Goal: Task Accomplishment & Management: Complete application form

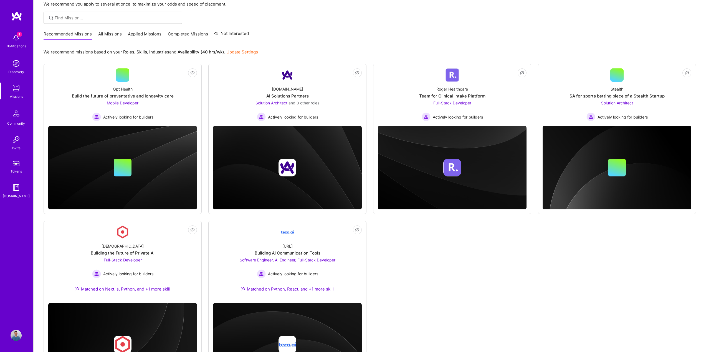
scroll to position [28, 0]
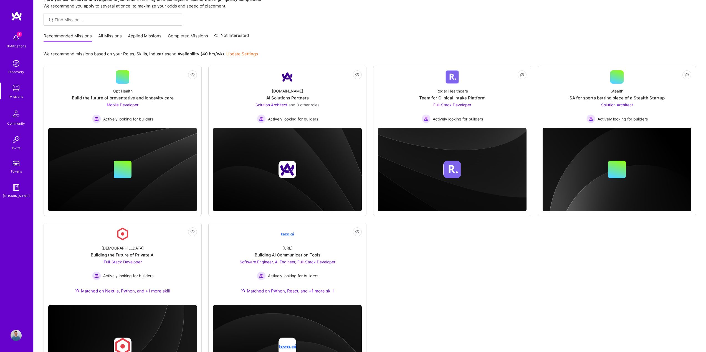
click at [143, 35] on link "Applied Missions" at bounding box center [145, 37] width 34 height 9
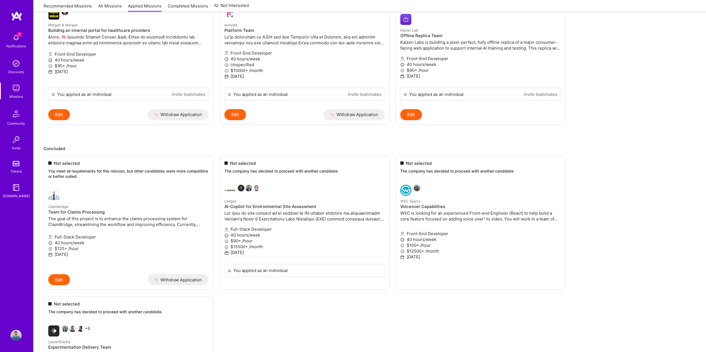
scroll to position [166, 0]
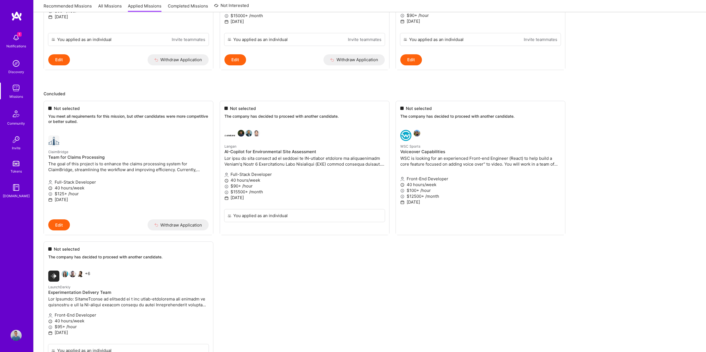
drag, startPoint x: 52, startPoint y: 145, endPoint x: 492, endPoint y: 249, distance: 451.6
click at [492, 249] on ul "Not selected You meet all requirements for this mission, but other candidates w…" at bounding box center [370, 244] width 652 height 286
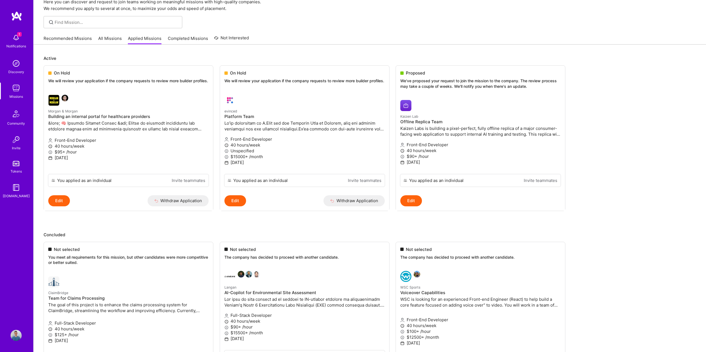
scroll to position [0, 0]
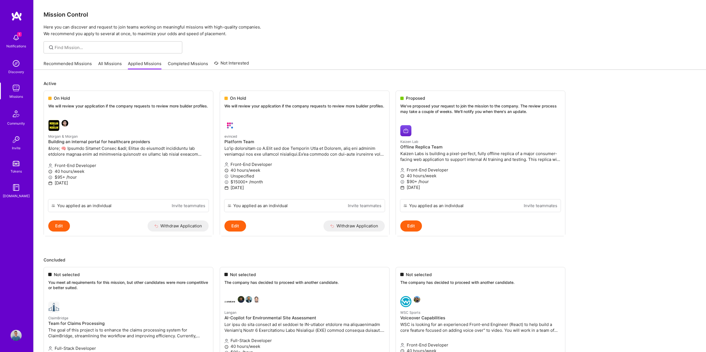
click at [15, 36] on img at bounding box center [16, 37] width 11 height 11
click at [296, 15] on div "Notifications Discovery Missions Community Invite Tokens [DOMAIN_NAME] Profile …" at bounding box center [355, 280] width 710 height 561
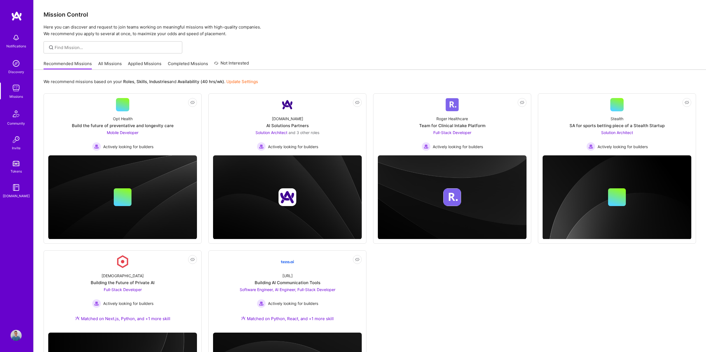
scroll to position [28, 0]
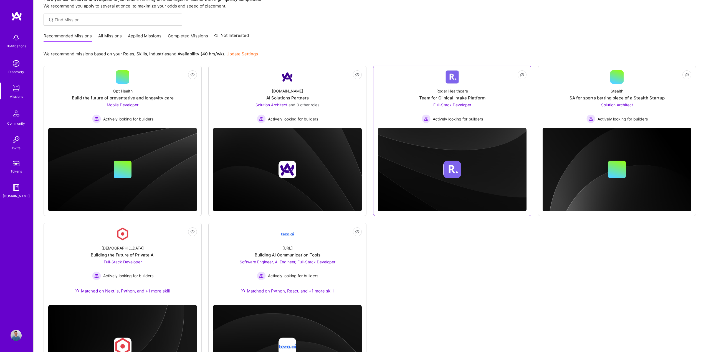
click at [474, 107] on div "Full-Stack Developer Actively looking for builders" at bounding box center [451, 112] width 61 height 21
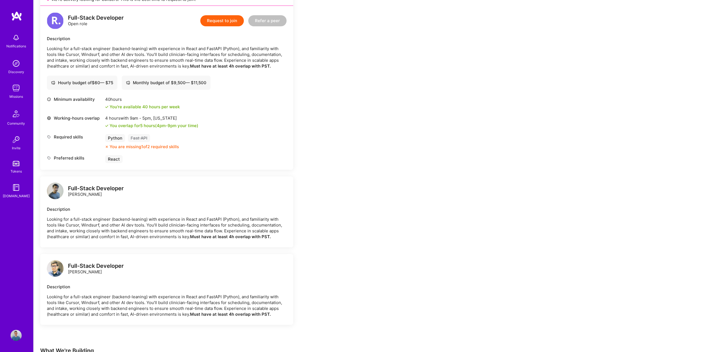
scroll to position [119, 0]
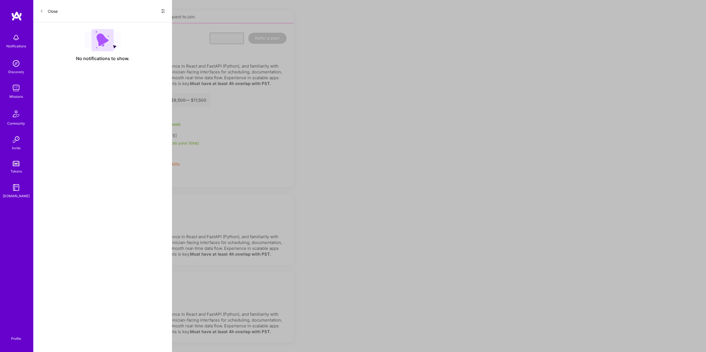
scroll to position [28, 0]
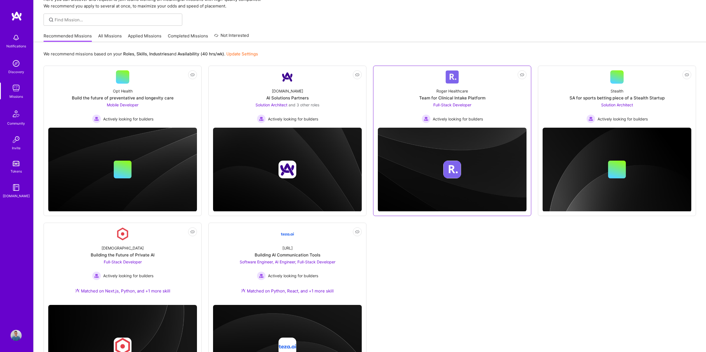
click at [473, 99] on div "Team for Clinical Intake Platform" at bounding box center [452, 98] width 66 height 6
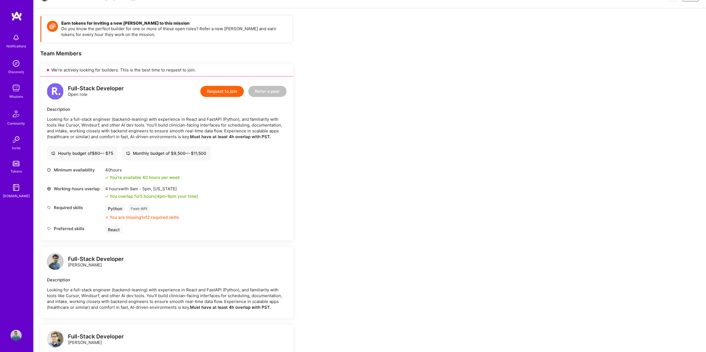
scroll to position [83, 0]
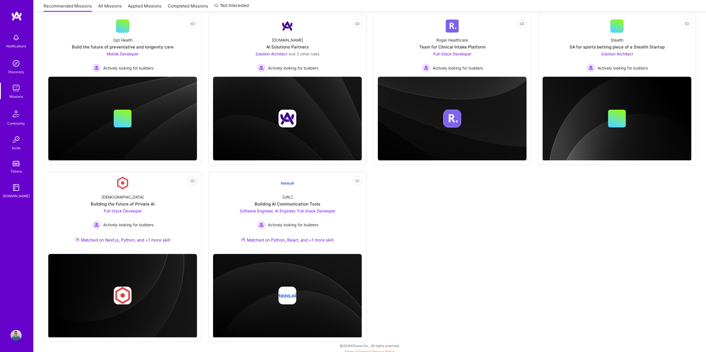
scroll to position [82, 0]
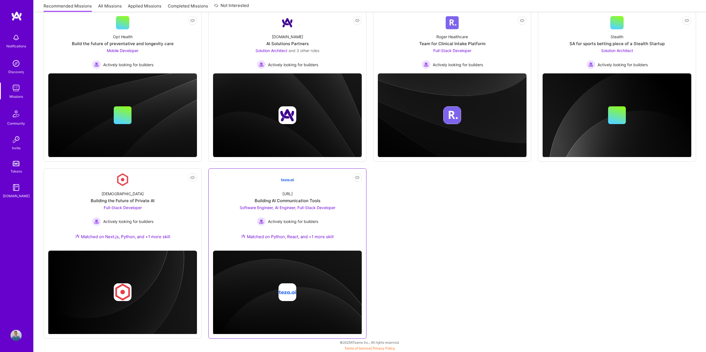
click at [306, 202] on div "Building AI Communication Tools" at bounding box center [288, 201] width 66 height 6
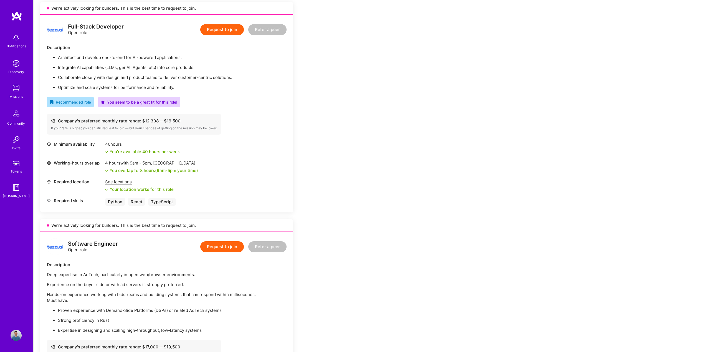
scroll to position [83, 0]
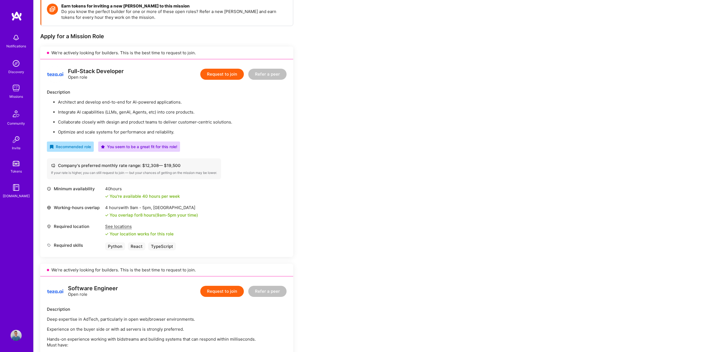
click at [219, 73] on button "Request to join" at bounding box center [222, 74] width 44 height 11
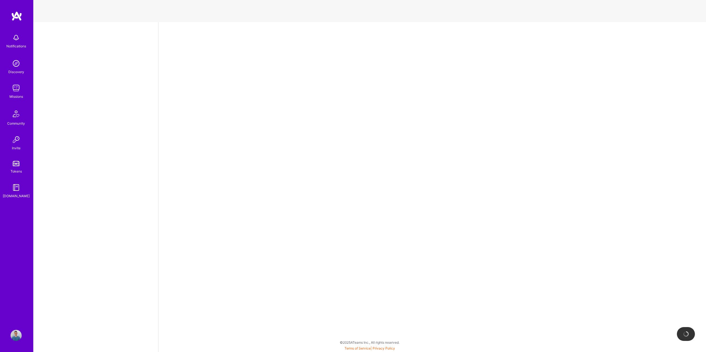
select select "RO"
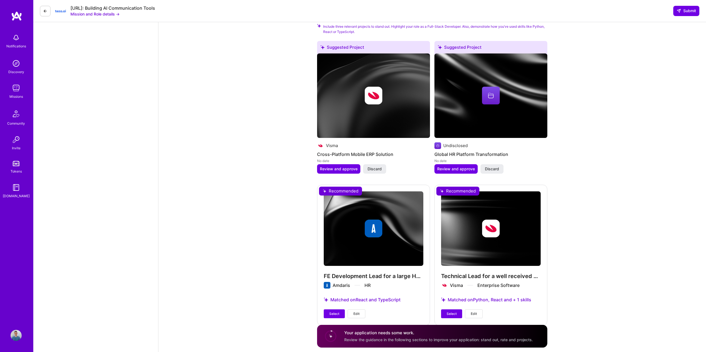
scroll to position [587, 0]
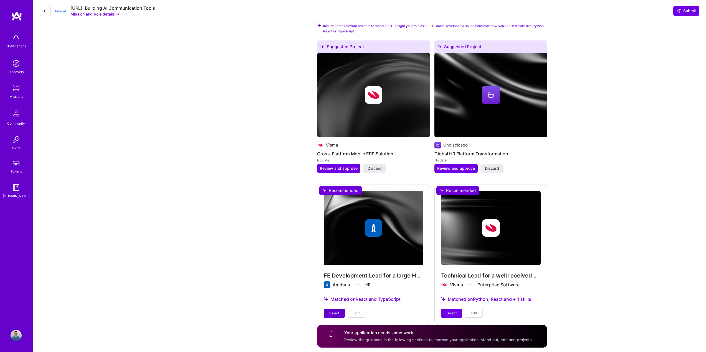
click at [337, 311] on span "Select" at bounding box center [334, 313] width 10 height 5
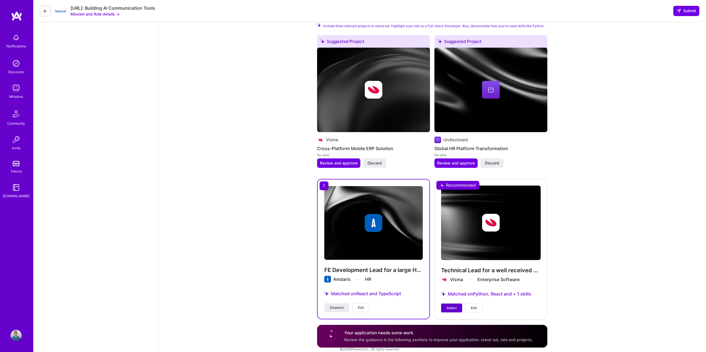
click at [452, 306] on span "Select" at bounding box center [451, 308] width 10 height 5
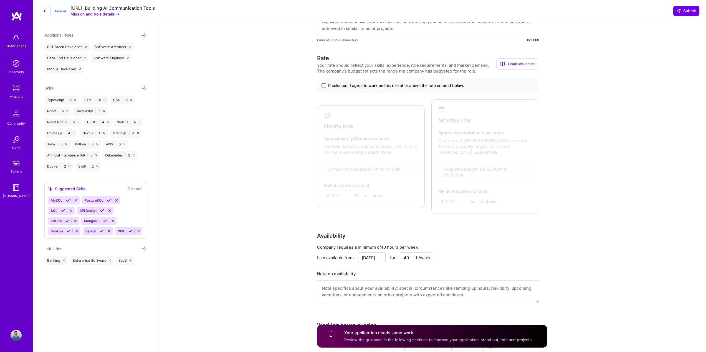
scroll to position [194, 0]
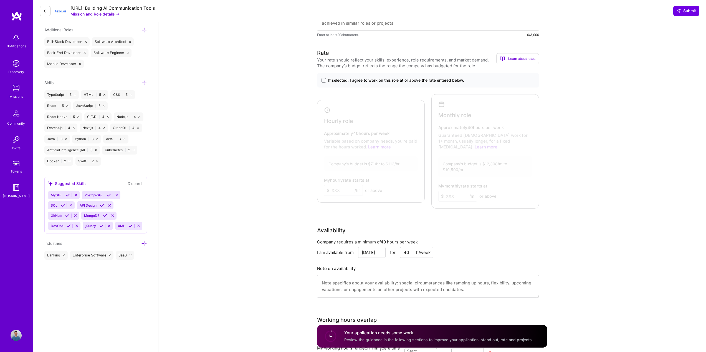
click at [336, 81] on span "If selected, I agree to work on this role at or above the rate entered below." at bounding box center [396, 81] width 136 height 6
click at [0, 0] on input "If selected, I agree to work on this role at or above the rate entered below." at bounding box center [0, 0] width 0 height 0
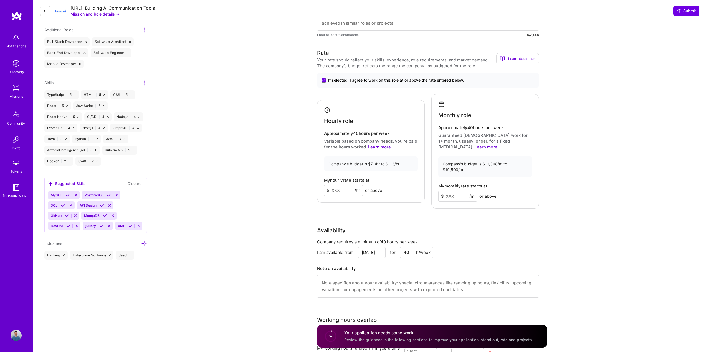
click at [460, 191] on input at bounding box center [457, 196] width 39 height 11
type input "16000"
click at [566, 181] on div "Full-Stack Developer role description Architect and develop end-to-end for AI-p…" at bounding box center [431, 291] width 547 height 924
click at [334, 186] on input at bounding box center [343, 190] width 39 height 11
click at [337, 185] on input at bounding box center [343, 190] width 39 height 11
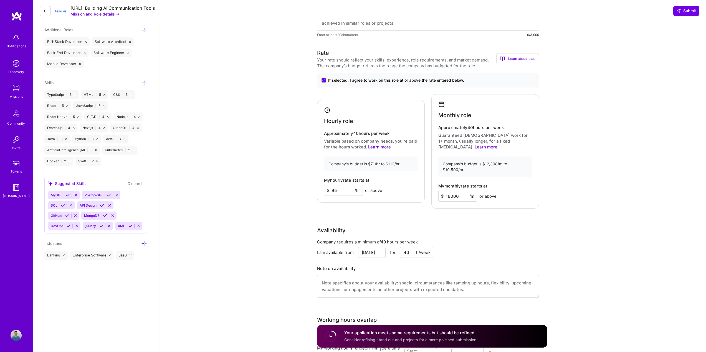
type input "95"
click at [584, 125] on div "Full-Stack Developer role description Architect and develop end-to-end for AI-p…" at bounding box center [431, 291] width 547 height 924
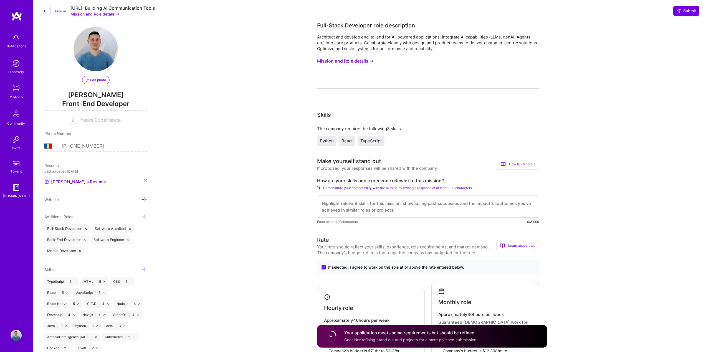
scroll to position [0, 0]
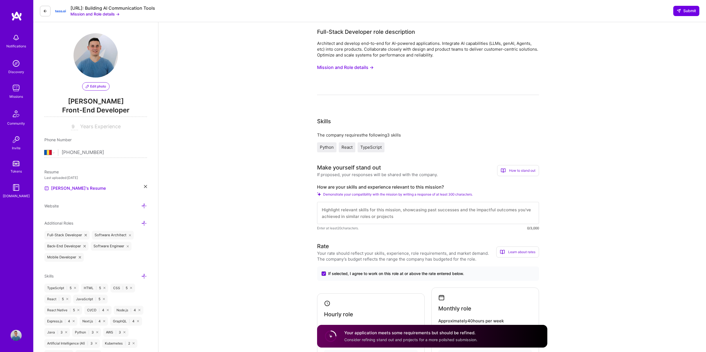
click at [361, 69] on button "Mission and Role details →" at bounding box center [345, 67] width 57 height 10
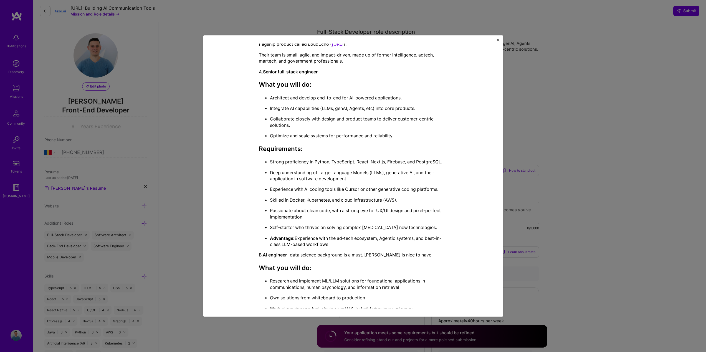
scroll to position [166, 0]
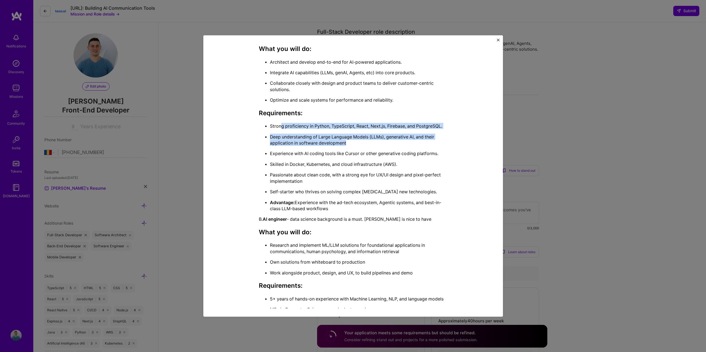
drag, startPoint x: 318, startPoint y: 129, endPoint x: 437, endPoint y: 141, distance: 119.2
click at [437, 141] on div "[URL] is looking to add 3 engineers to their core engineering team developing t…" at bounding box center [353, 221] width 189 height 444
click at [432, 143] on p "Deep understanding of Large Language Models (LLMs), generative AI, and their ap…" at bounding box center [358, 140] width 177 height 12
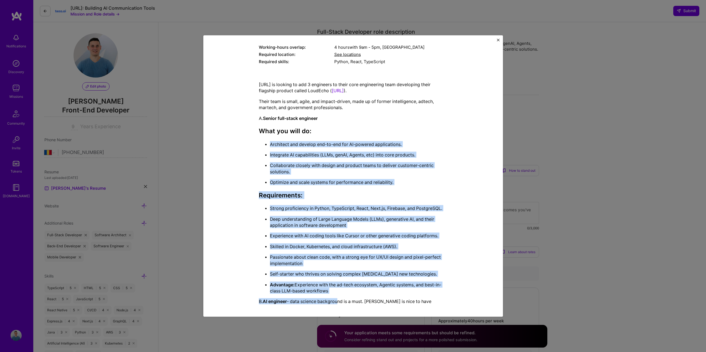
scroll to position [55, 0]
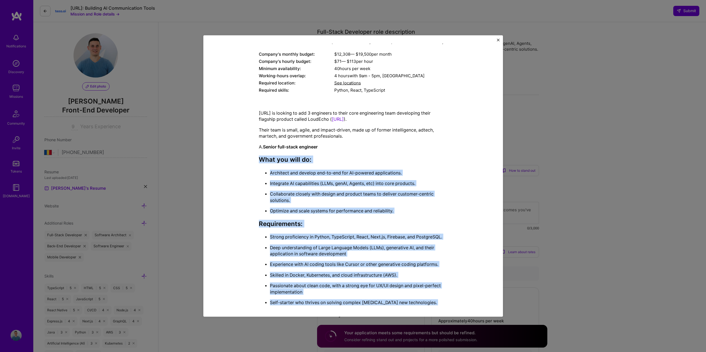
drag, startPoint x: 335, startPoint y: 274, endPoint x: 251, endPoint y: 154, distance: 146.0
click at [251, 154] on div "Mission Description and Role Details Full-Stack Developer role description Arch…" at bounding box center [353, 276] width 274 height 566
copy div "What you will do: Architect and develop end-to-end for AI-powered applications.…"
click at [427, 181] on p "Integrate AI capabilities (LLMs, genAI, Agents, etc) into core products." at bounding box center [358, 183] width 177 height 6
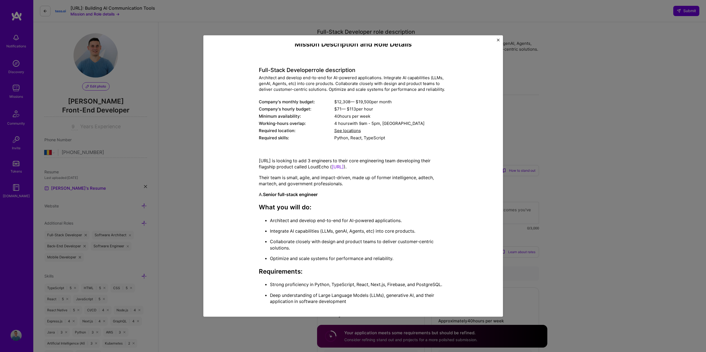
scroll to position [0, 0]
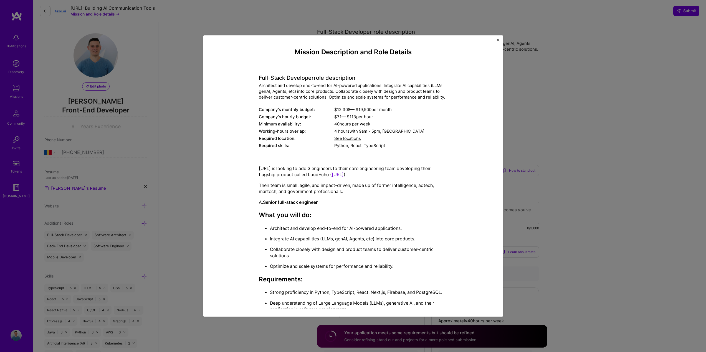
click at [495, 39] on div "Mission Description and Role Details Full-Stack Developer role description Arch…" at bounding box center [352, 176] width 299 height 282
click at [497, 40] on img "Close" at bounding box center [498, 40] width 3 height 3
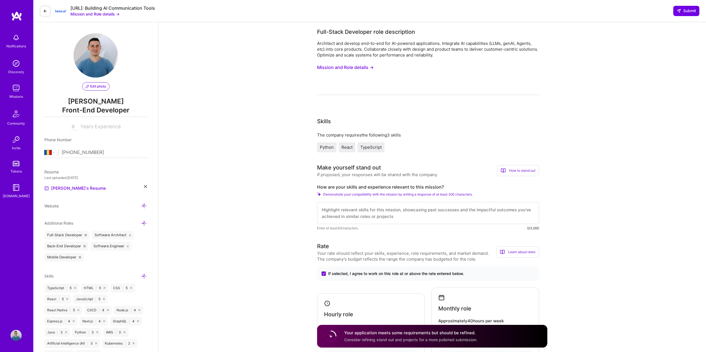
click at [408, 211] on textarea at bounding box center [428, 213] width 222 height 22
paste textarea "I’m a full stack engineer with 10 years of experience and a strong front-end fo…"
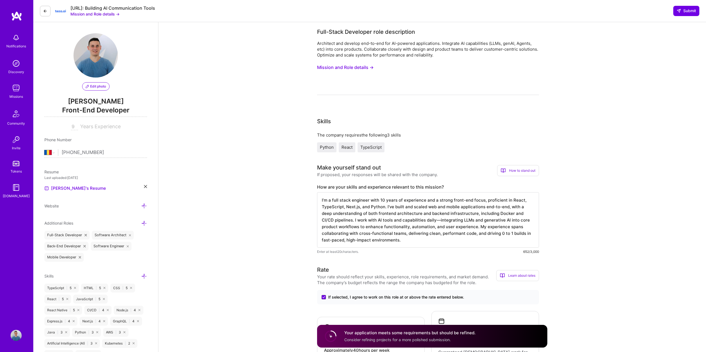
scroll to position [1, 0]
drag, startPoint x: 451, startPoint y: 200, endPoint x: 470, endPoint y: 201, distance: 18.3
click at [470, 201] on textarea "I’m a full stack engineer with 10 years of experience and a strong front-end fo…" at bounding box center [428, 219] width 222 height 55
click at [385, 207] on textarea "I’m a full stack engineer with 10 years of experience and a strong technical fo…" at bounding box center [428, 219] width 222 height 55
click at [386, 208] on textarea "I’m a full stack engineer with 10 years of experience and a strong technical fo…" at bounding box center [428, 219] width 222 height 55
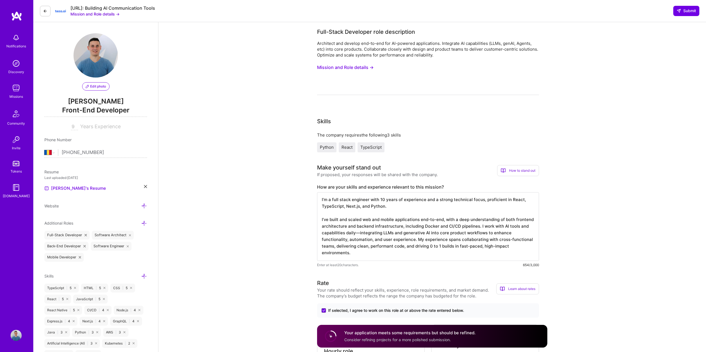
drag, startPoint x: 339, startPoint y: 227, endPoint x: 363, endPoint y: 227, distance: 24.4
click at [363, 227] on textarea "I’m a full stack engineer with 10 years of experience and a strong technical fo…" at bounding box center [428, 226] width 222 height 69
click at [376, 227] on textarea "I’m a full stack engineer with 10 years of experience and a strong technical fo…" at bounding box center [428, 226] width 222 height 69
paste textarea "archite"
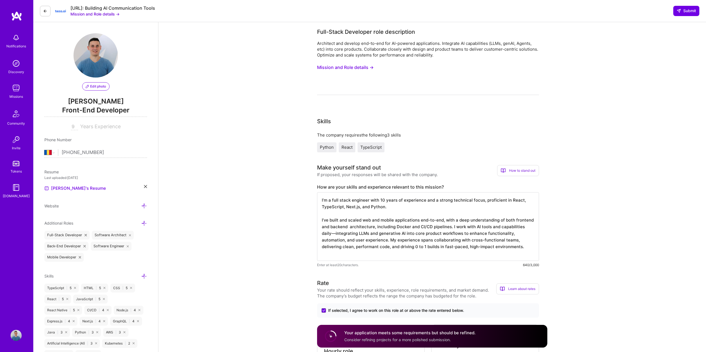
click at [367, 227] on textarea "I’m a full stack engineer with 10 years of experience and a strong technical fo…" at bounding box center [428, 226] width 222 height 69
drag, startPoint x: 392, startPoint y: 227, endPoint x: 433, endPoint y: 229, distance: 41.4
click at [433, 229] on textarea "I’m a full stack engineer with 10 years of experience and a strong technical fo…" at bounding box center [428, 226] width 222 height 69
click at [360, 71] on button "Mission and Role details →" at bounding box center [345, 67] width 57 height 10
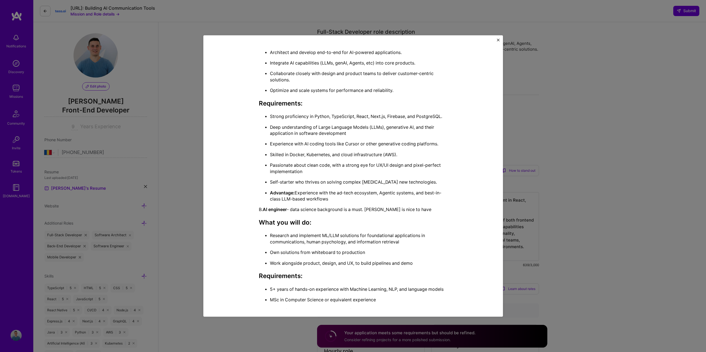
scroll to position [194, 0]
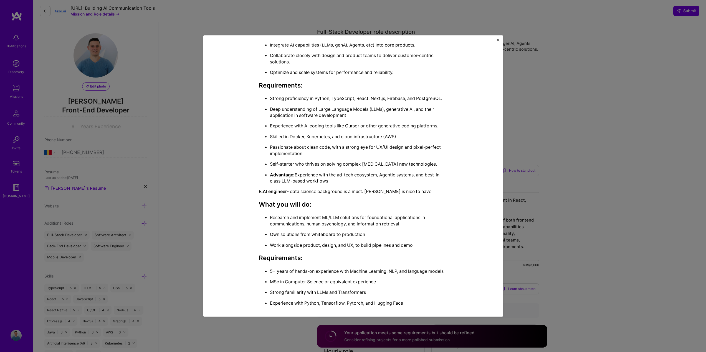
click at [563, 166] on div "Mission Description and Role Details Full-Stack Developer role description Arch…" at bounding box center [353, 176] width 706 height 352
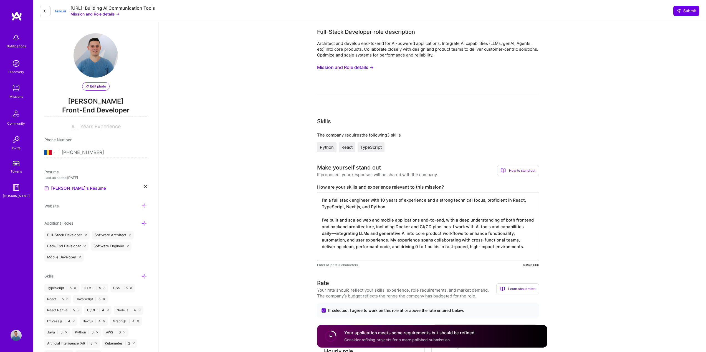
drag, startPoint x: 392, startPoint y: 228, endPoint x: 466, endPoint y: 227, distance: 73.5
click at [466, 227] on textarea "I’m a full stack engineer with 10 years of experience and a strong technical fo…" at bounding box center [428, 226] width 222 height 69
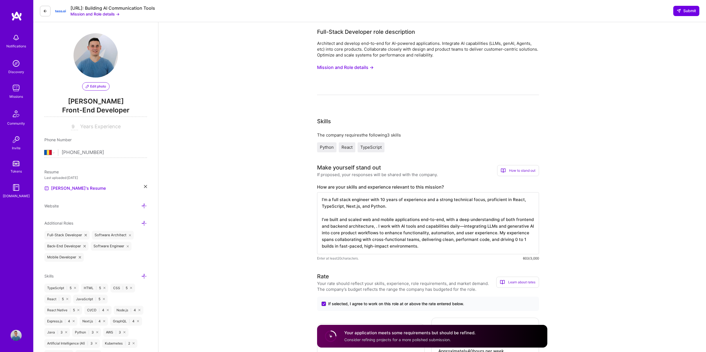
scroll to position [0, 0]
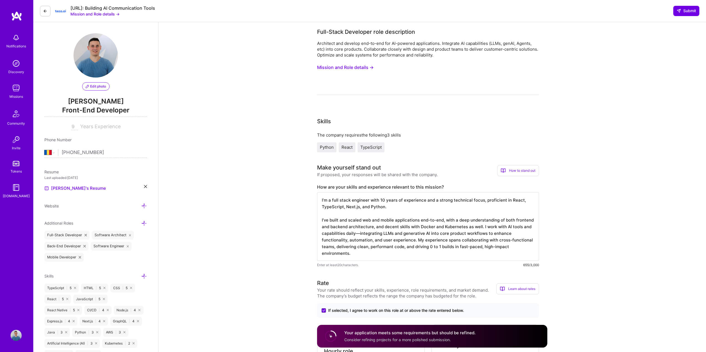
click at [500, 227] on textarea "I’m a full stack engineer with 10 years of experience and a strong technical fo…" at bounding box center [428, 226] width 222 height 69
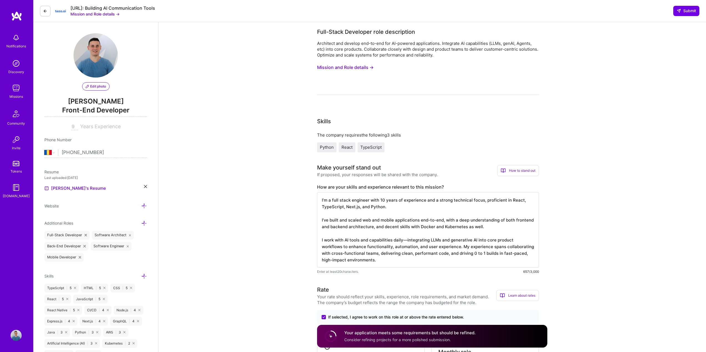
scroll to position [1, 0]
click at [406, 239] on textarea "I’m a full stack engineer with 10 years of experience and a strong technical fo…" at bounding box center [428, 229] width 222 height 75
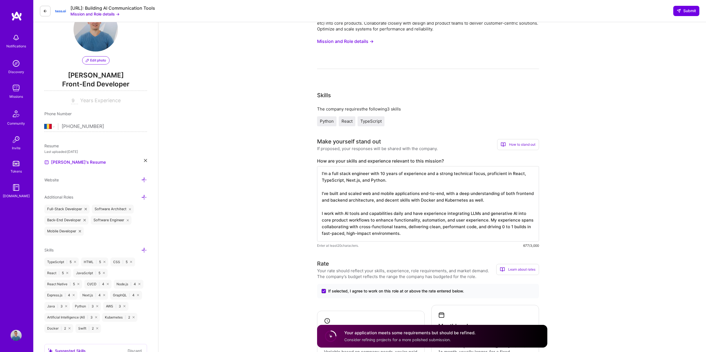
scroll to position [28, 0]
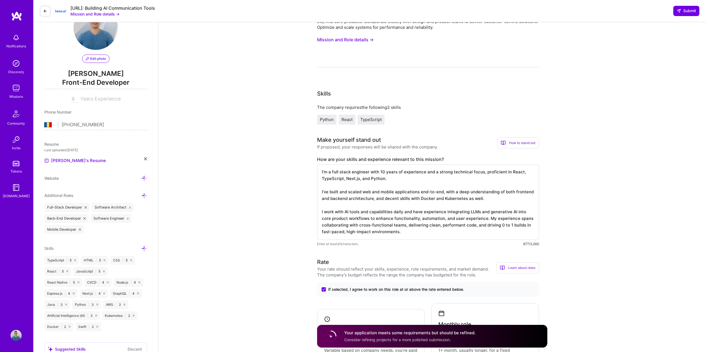
drag, startPoint x: 488, startPoint y: 219, endPoint x: 489, endPoint y: 229, distance: 10.0
click at [489, 229] on textarea "I’m a full stack engineer with 10 years of experience and a strong technical fo…" at bounding box center [428, 202] width 222 height 75
click at [487, 232] on textarea "I’m a full stack engineer with 10 years of experience and a strong technical fo…" at bounding box center [428, 202] width 222 height 75
click at [487, 219] on textarea "I’m a full stack engineer with 10 years of experience and a strong technical fo…" at bounding box center [428, 202] width 222 height 75
click at [475, 230] on textarea "I’m a full stack engineer with 10 years of experience and a strong technical fo…" at bounding box center [428, 202] width 222 height 75
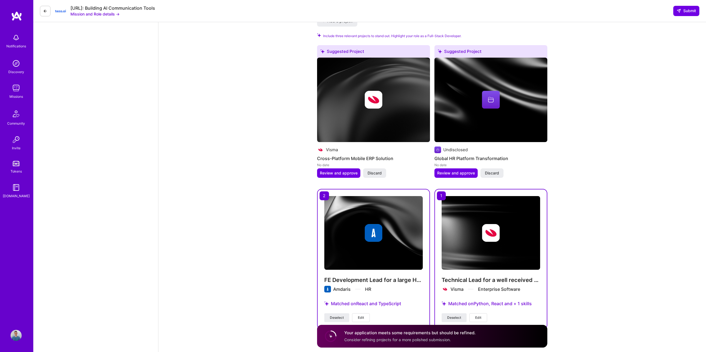
scroll to position [612, 0]
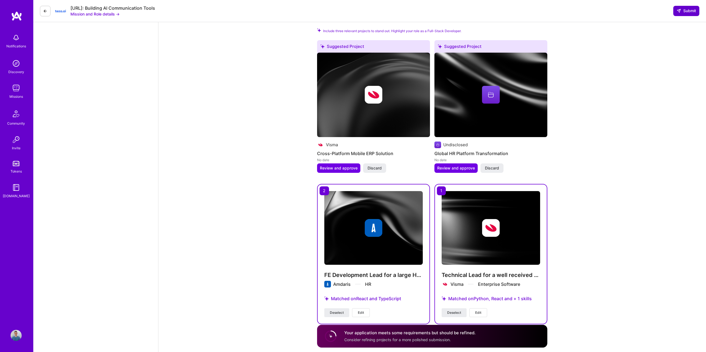
type textarea "I’m a full stack engineer with 10 years of experience and a strong technical fo…"
click at [684, 6] on button "Submit" at bounding box center [686, 11] width 26 height 10
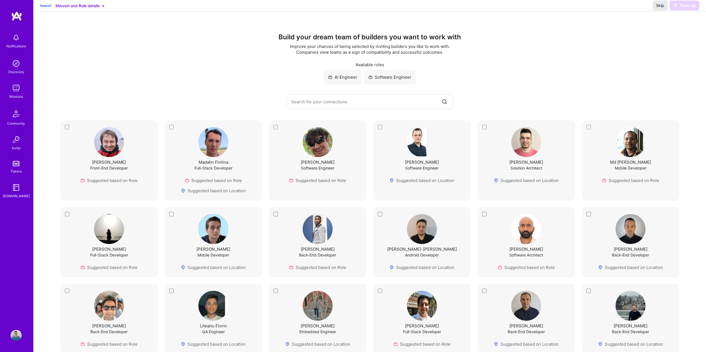
click at [664, 10] on button "Skip" at bounding box center [659, 6] width 15 height 10
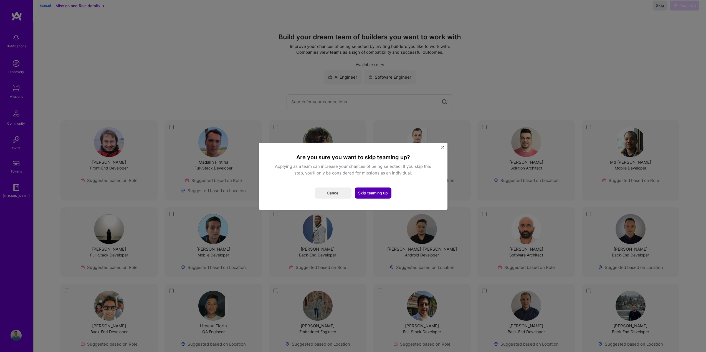
click at [381, 190] on button "Skip teaming up" at bounding box center [373, 193] width 37 height 11
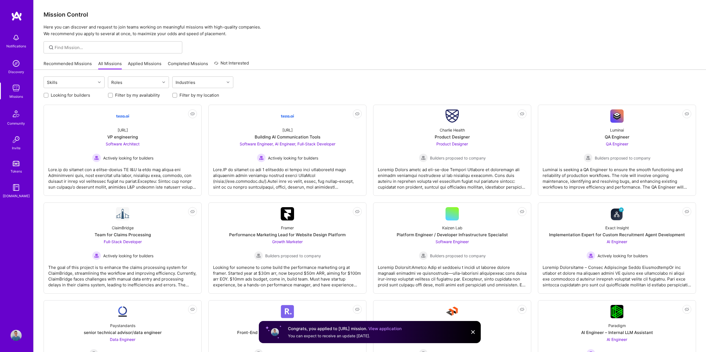
click at [80, 67] on link "Recommended Missions" at bounding box center [68, 65] width 48 height 9
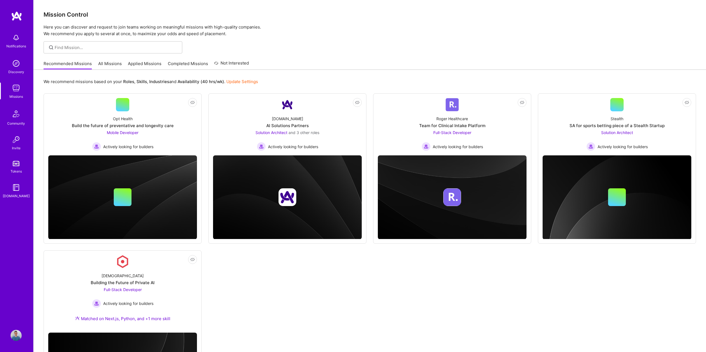
click at [144, 65] on link "Applied Missions" at bounding box center [145, 65] width 34 height 9
